Goal: Navigation & Orientation: Understand site structure

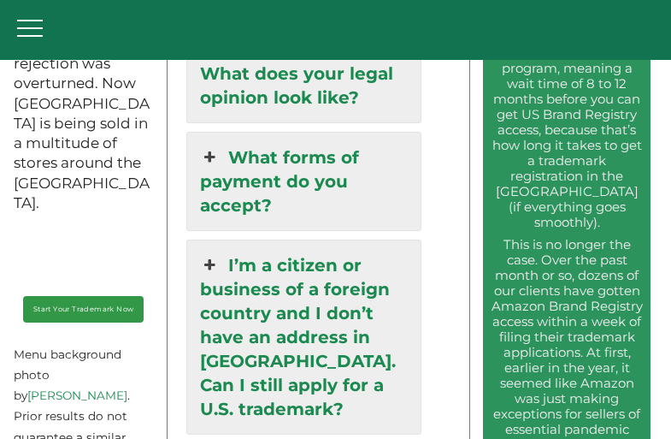
scroll to position [2356, 0]
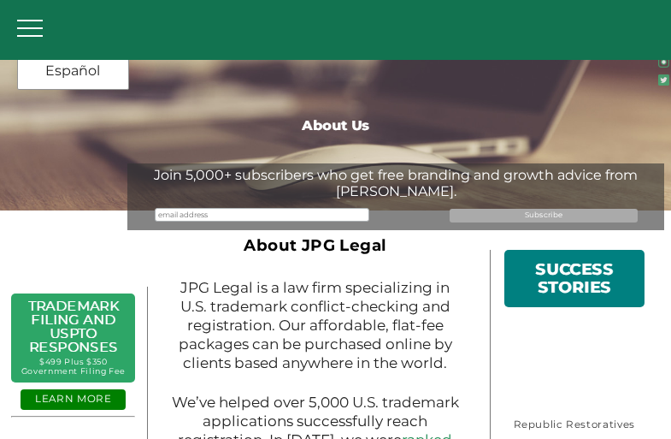
scroll to position [2165, 0]
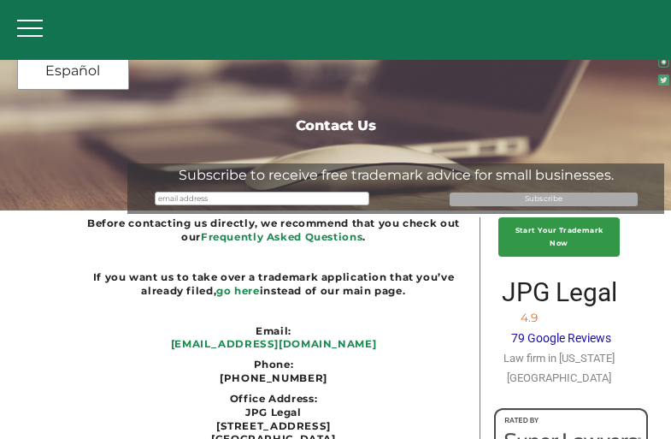
scroll to position [294, 0]
